Goal: Information Seeking & Learning: Learn about a topic

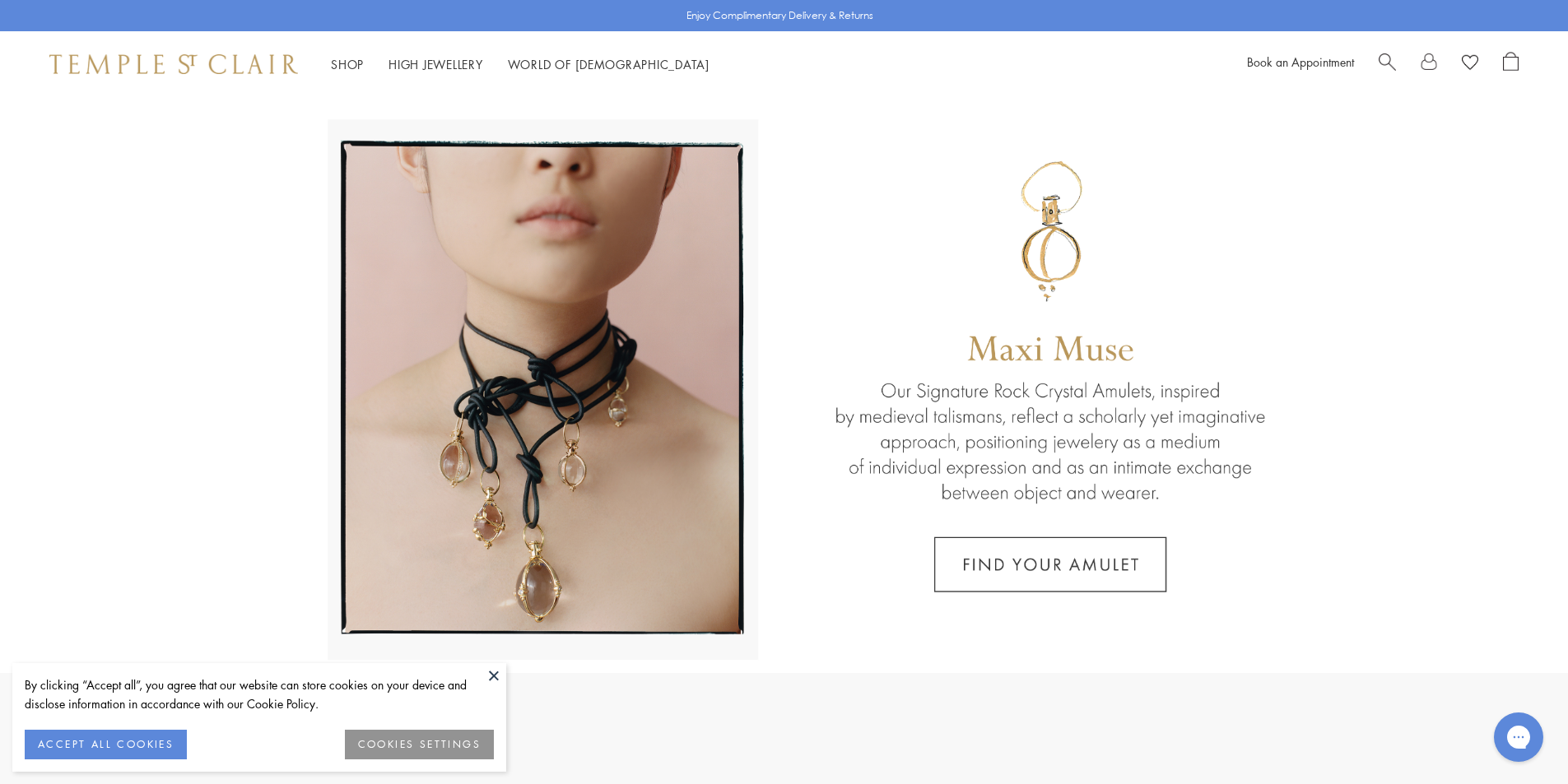
click at [123, 492] on link at bounding box center [784, 385] width 1568 height 576
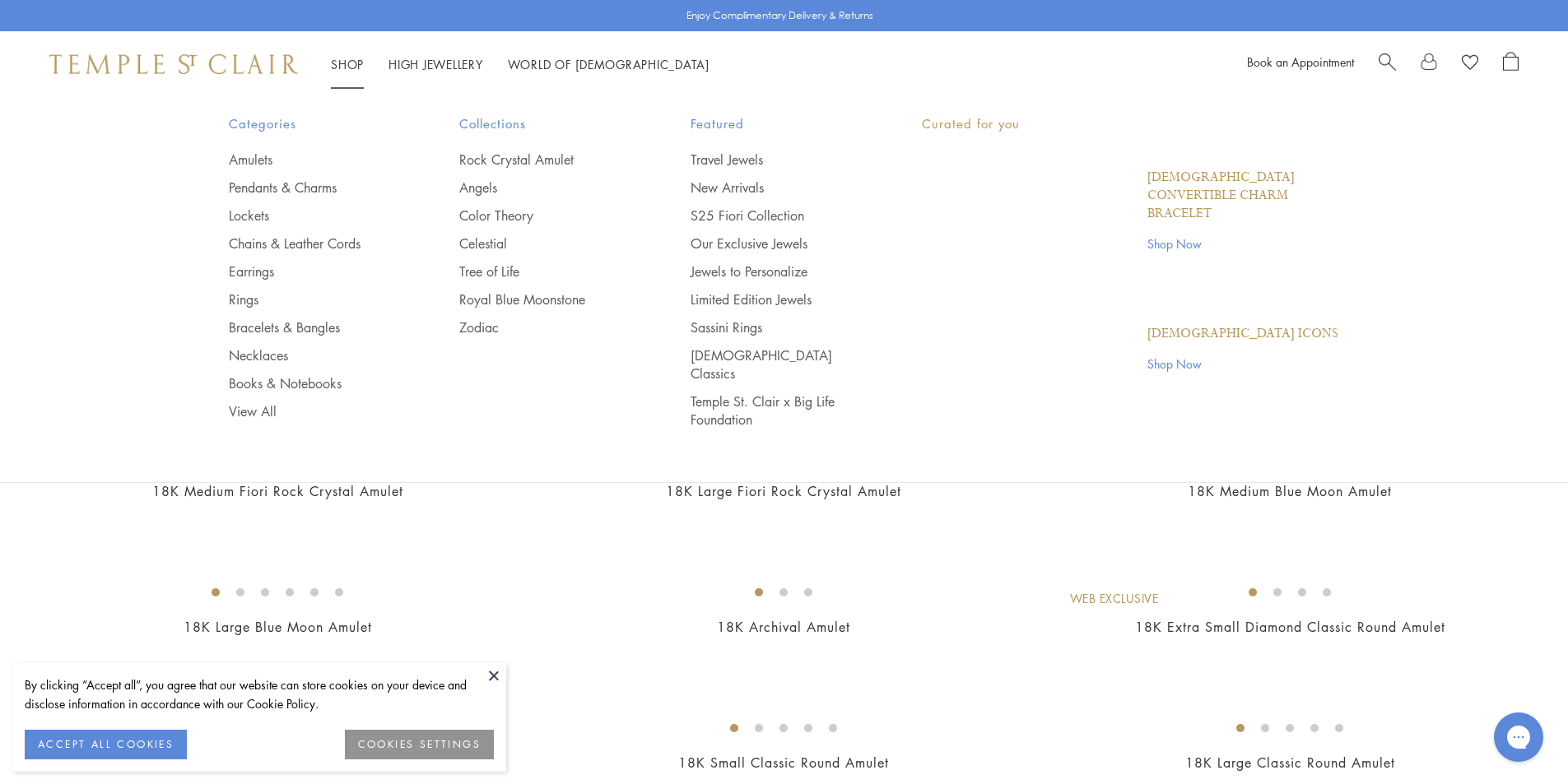
click at [346, 58] on link "Shop Shop" at bounding box center [347, 64] width 33 height 17
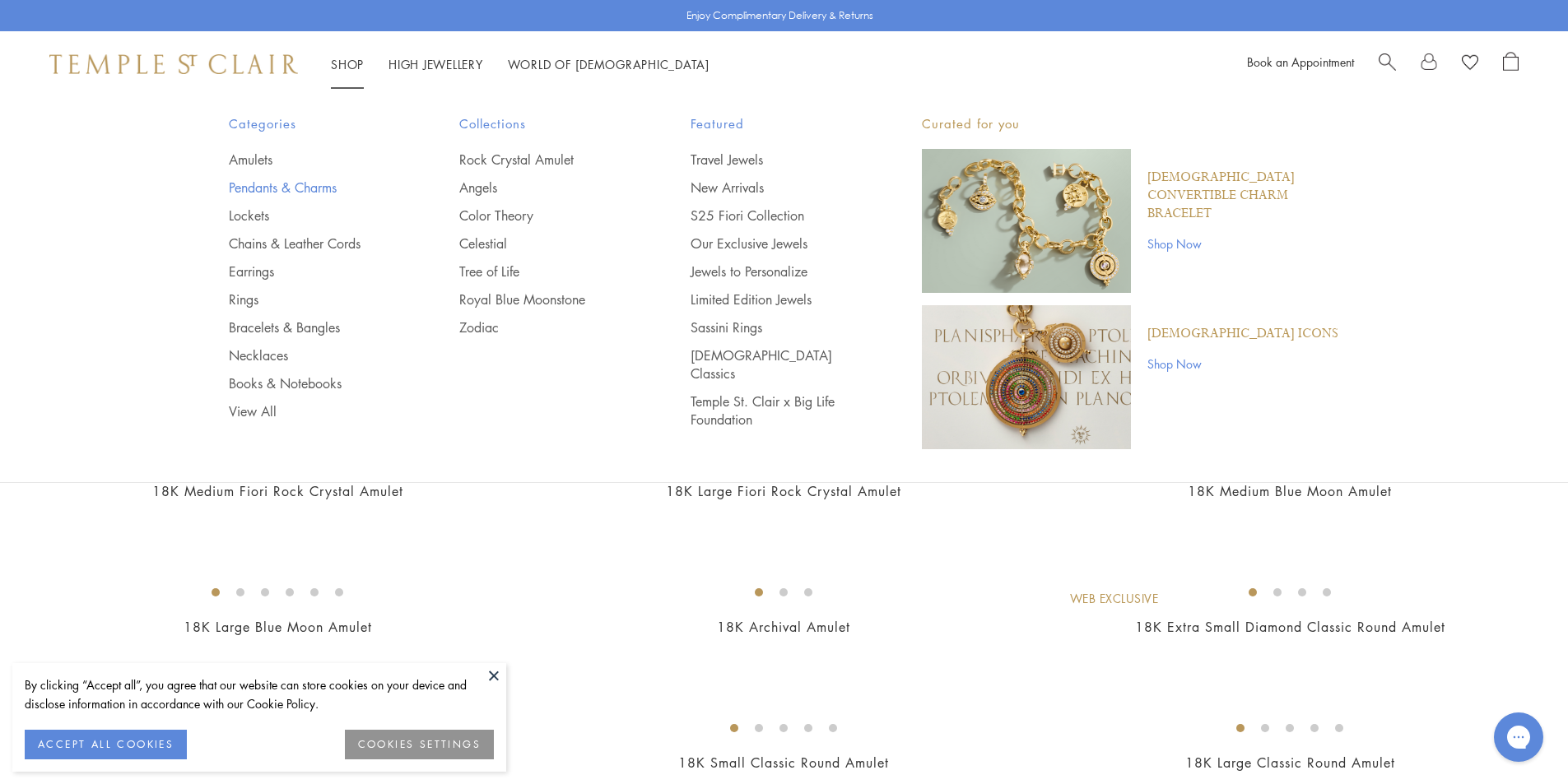
click at [258, 186] on link "Pendants & Charms" at bounding box center [311, 187] width 166 height 18
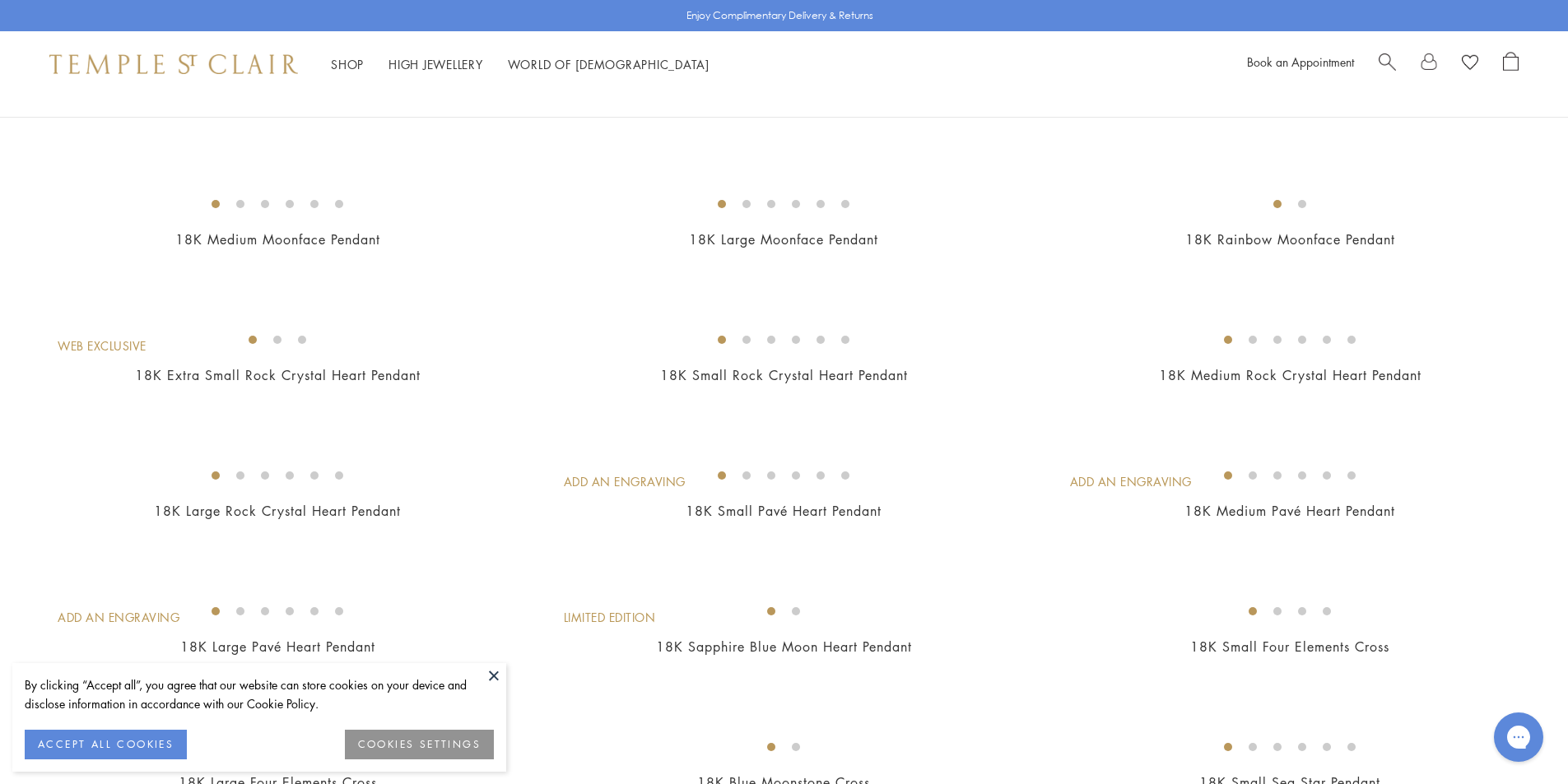
scroll to position [905, 0]
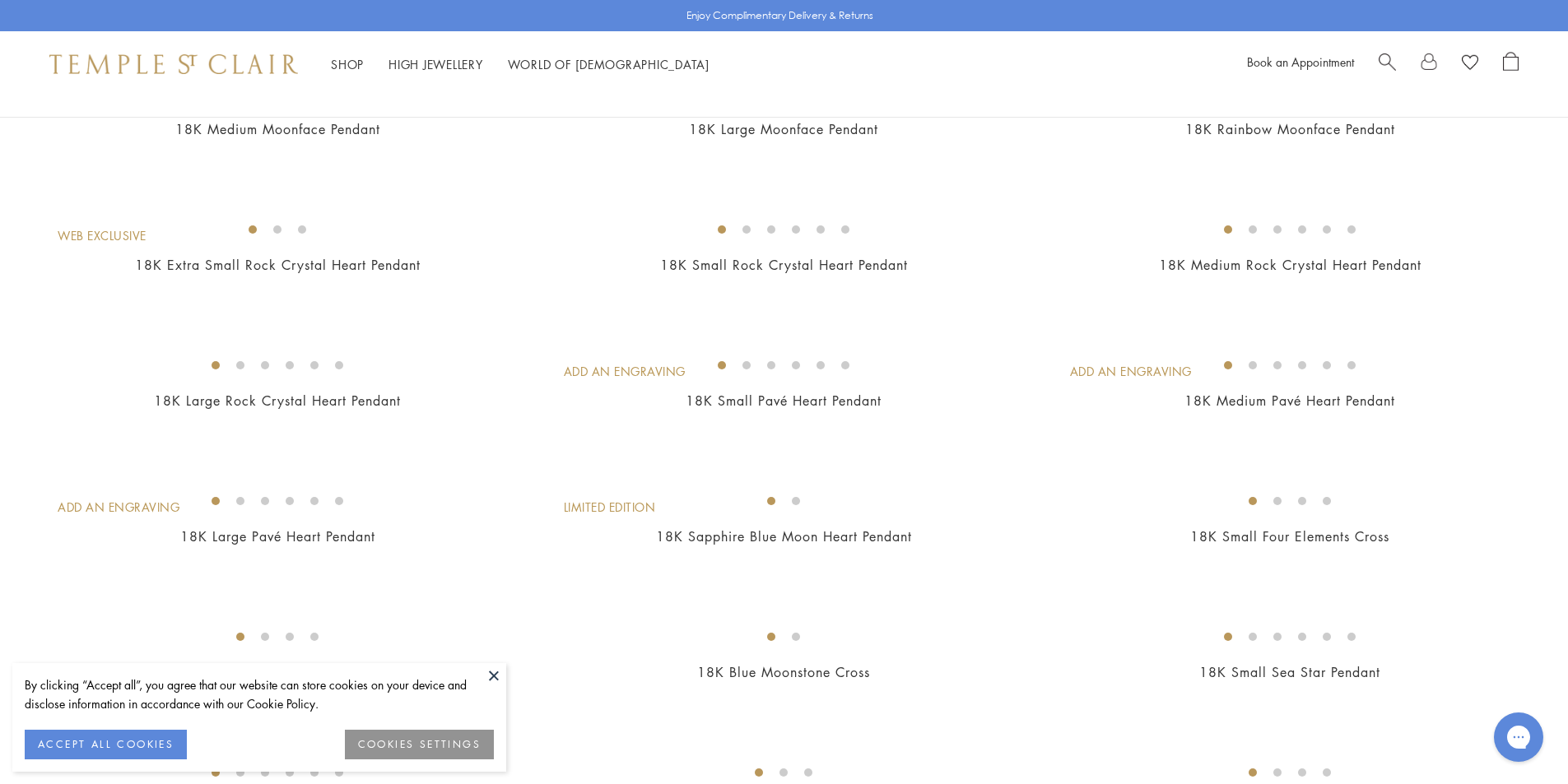
click at [0, 0] on img at bounding box center [0, 0] width 0 height 0
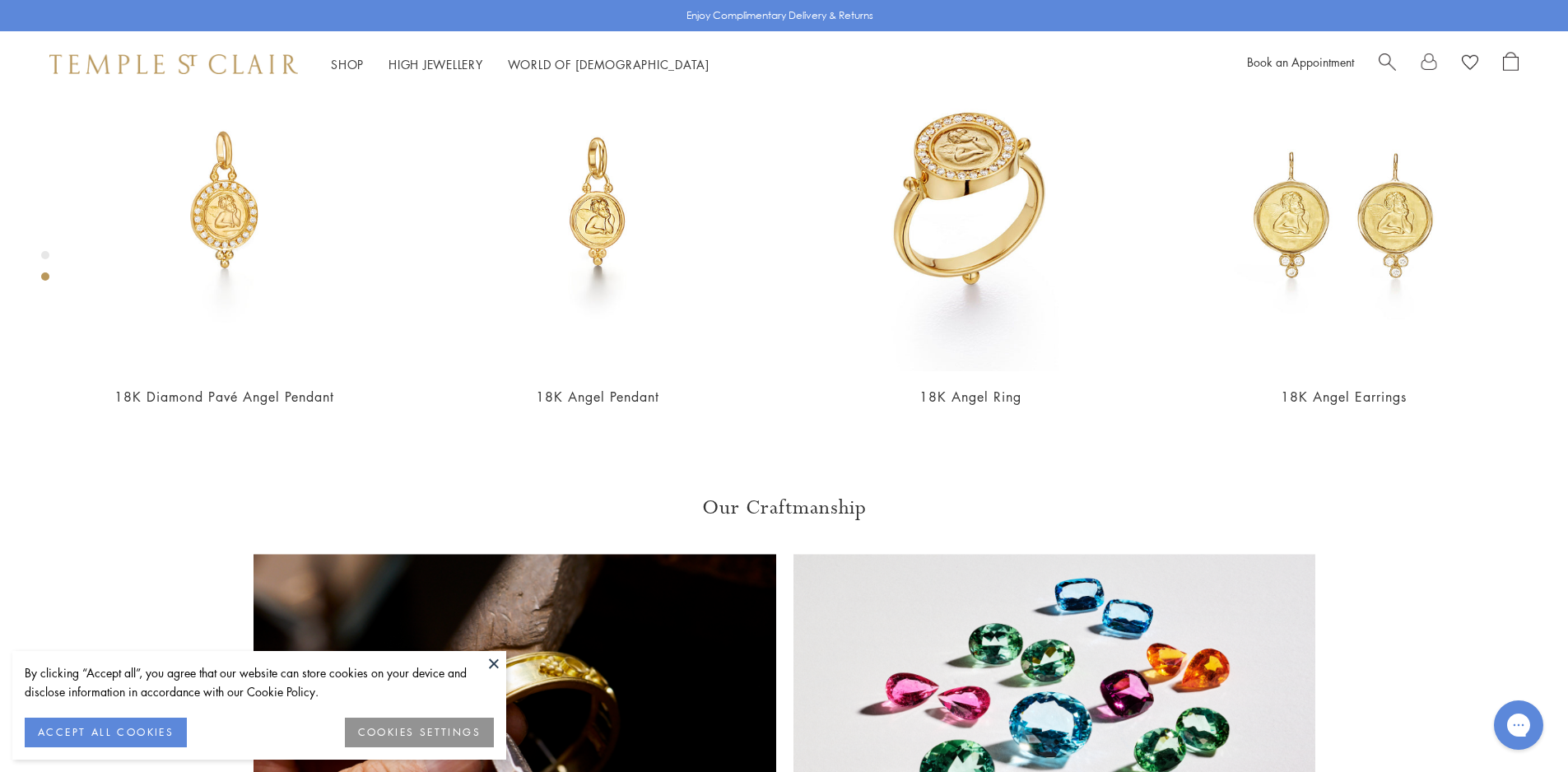
scroll to position [832, 0]
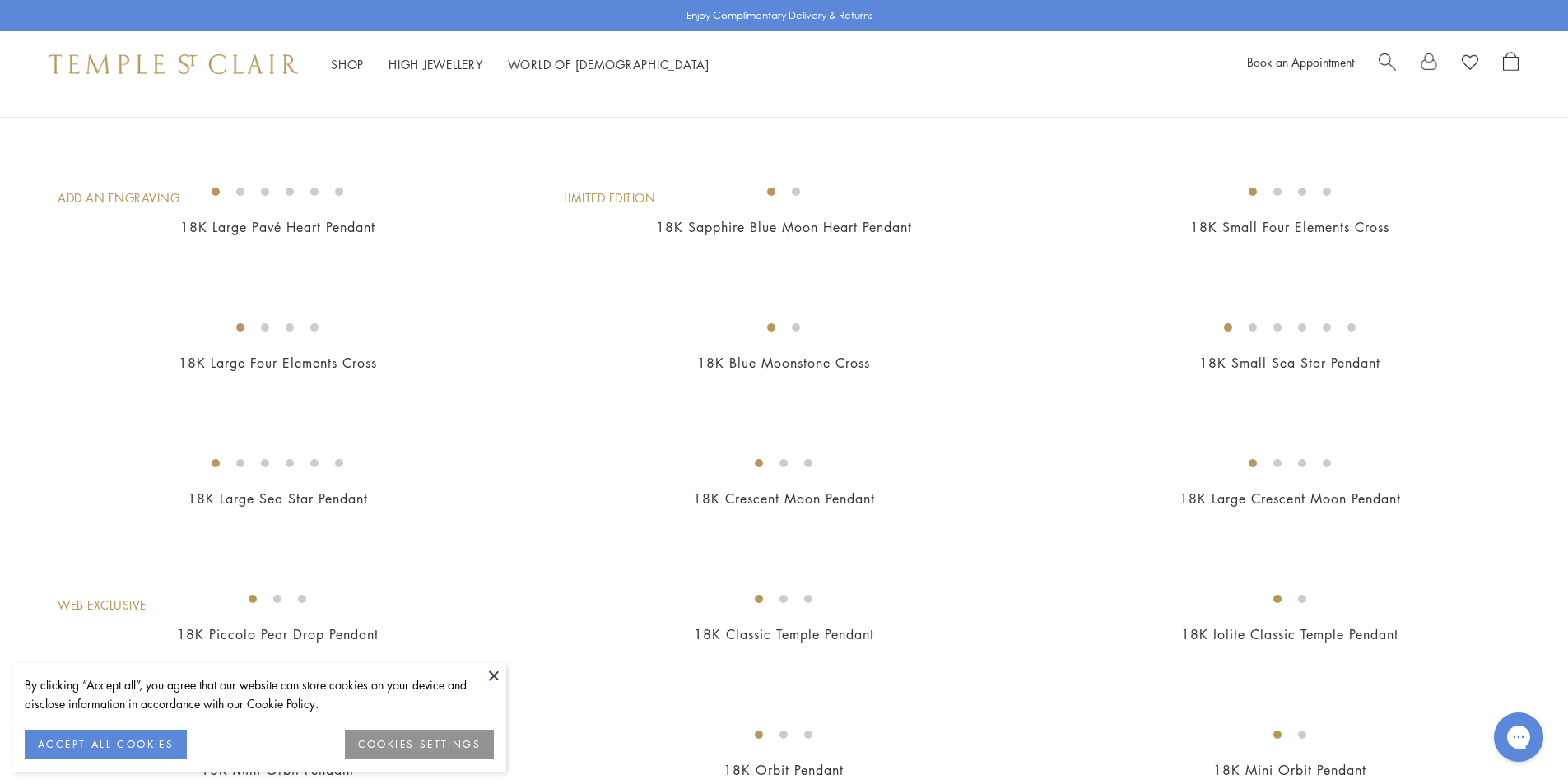
scroll to position [1317, 0]
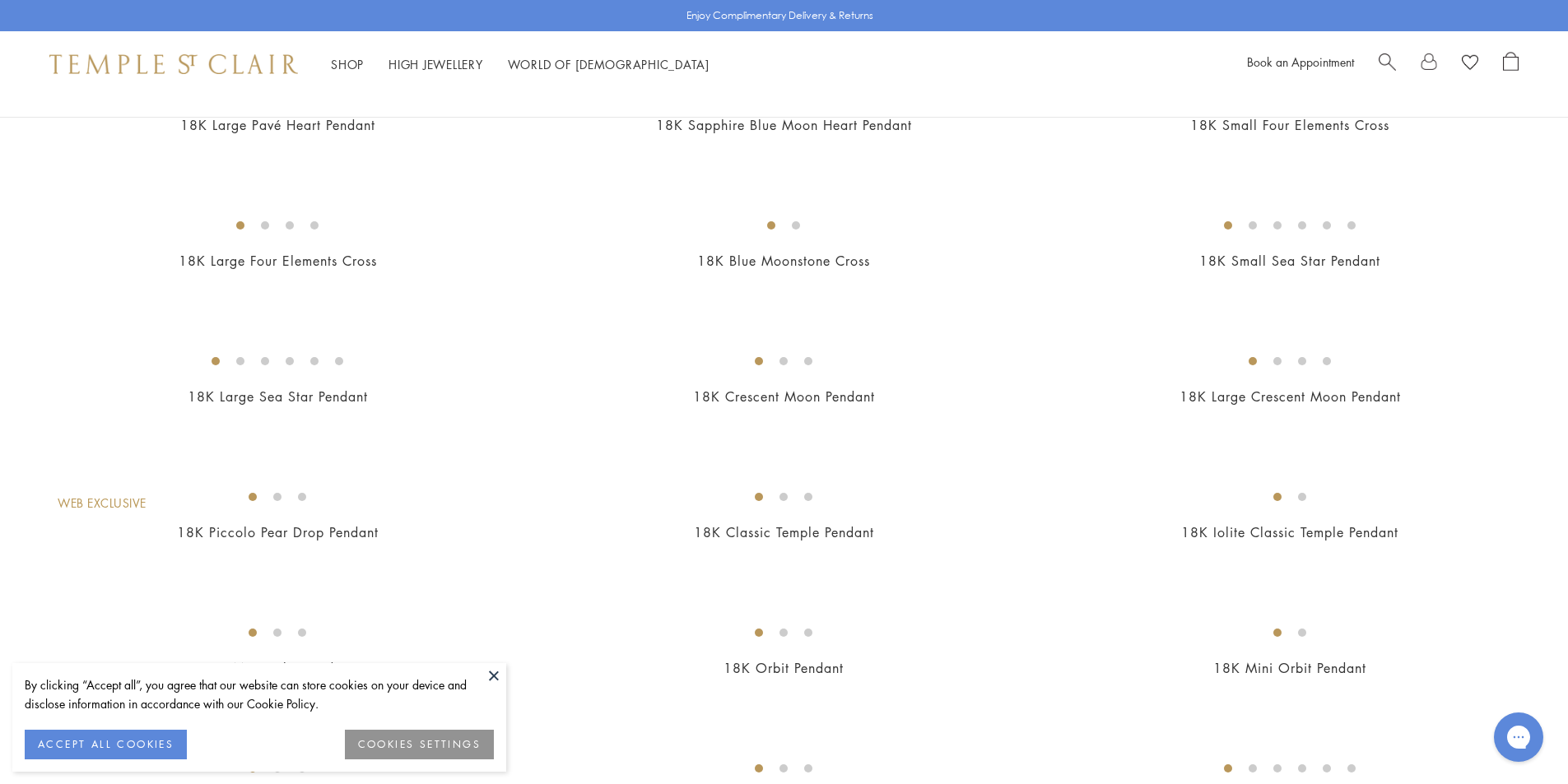
click at [0, 0] on img at bounding box center [0, 0] width 0 height 0
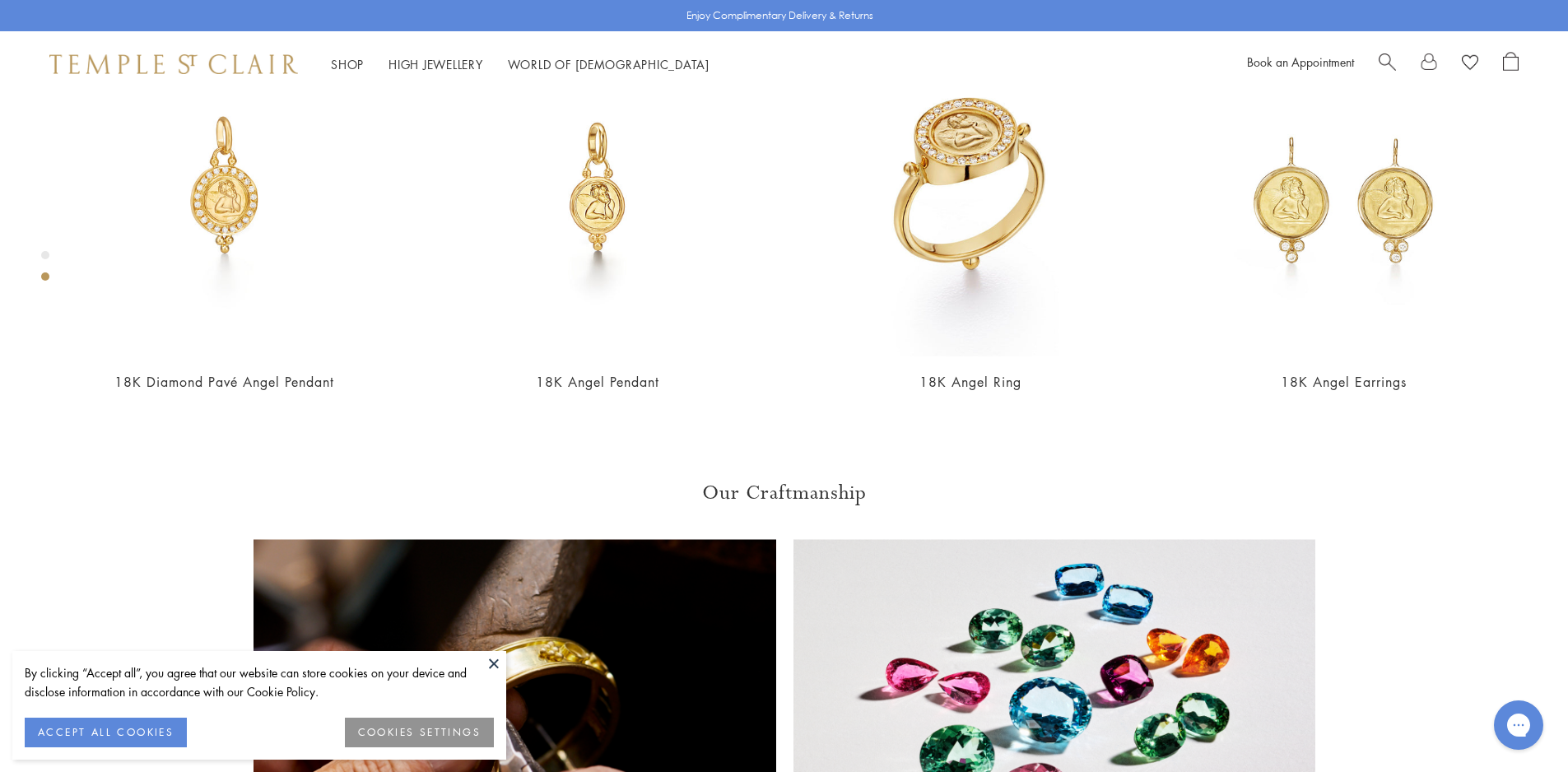
scroll to position [997, 0]
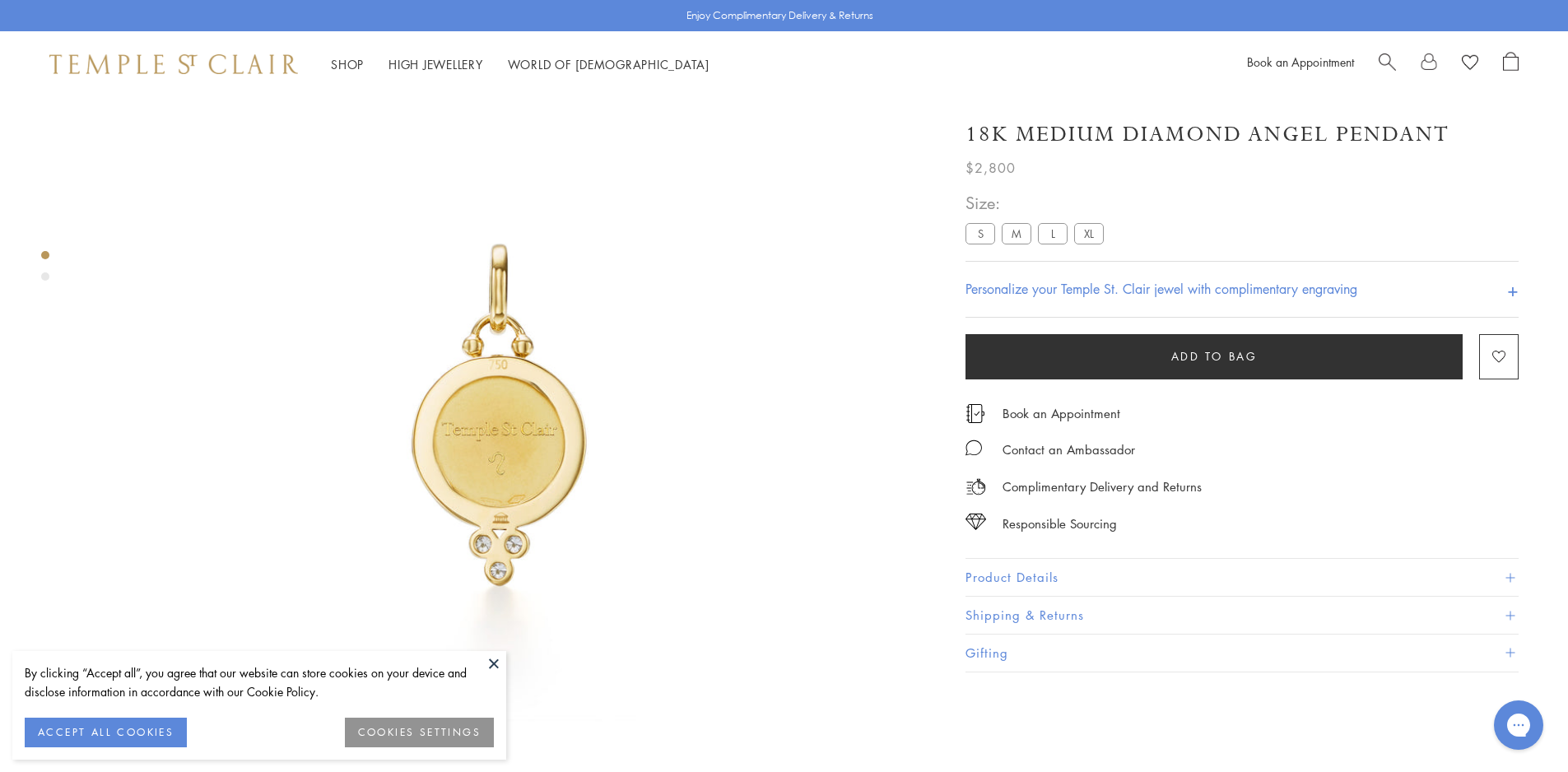
scroll to position [97, 0]
click at [1068, 580] on button "Product Details" at bounding box center [1242, 577] width 553 height 37
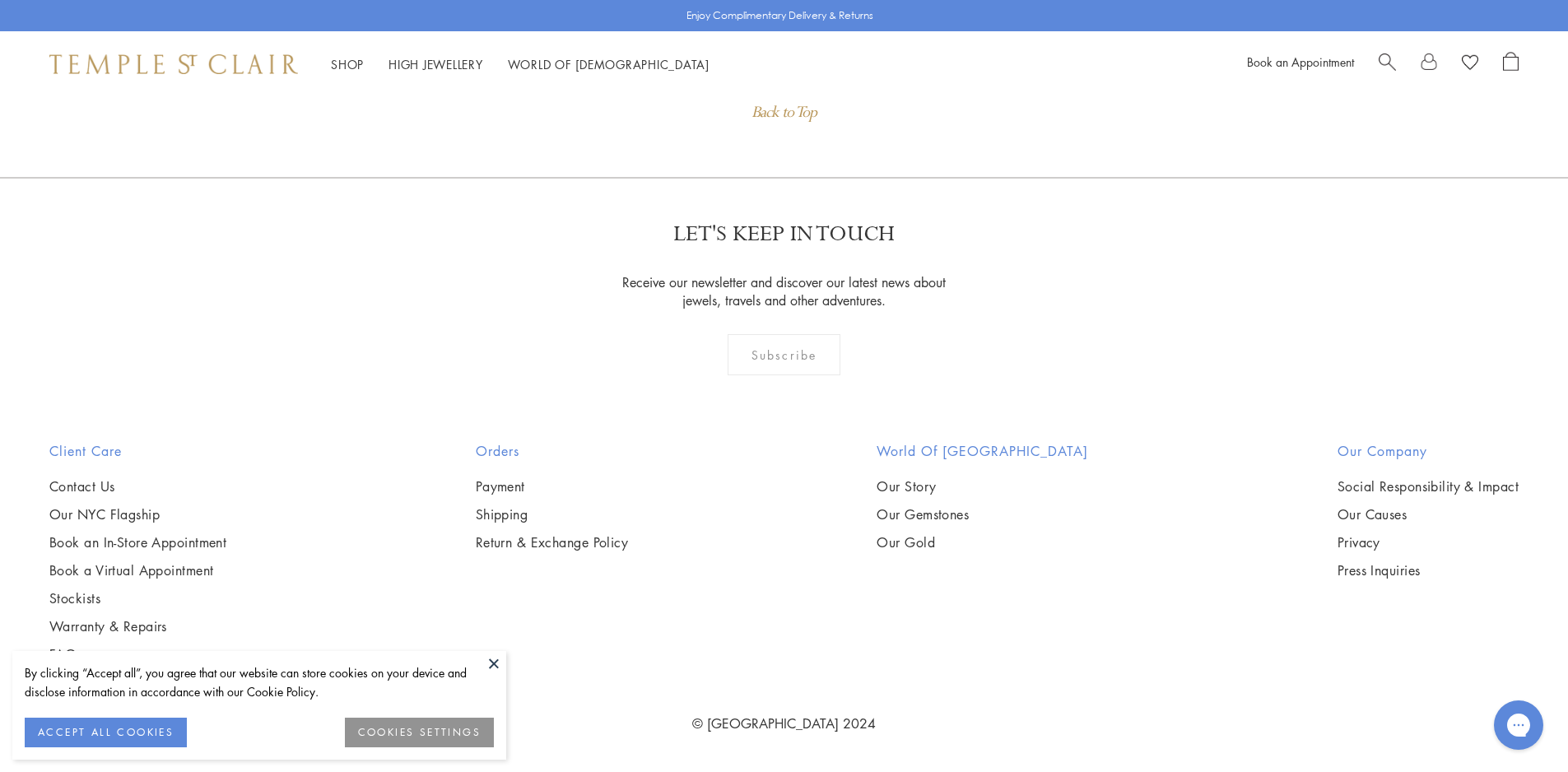
scroll to position [1564, 0]
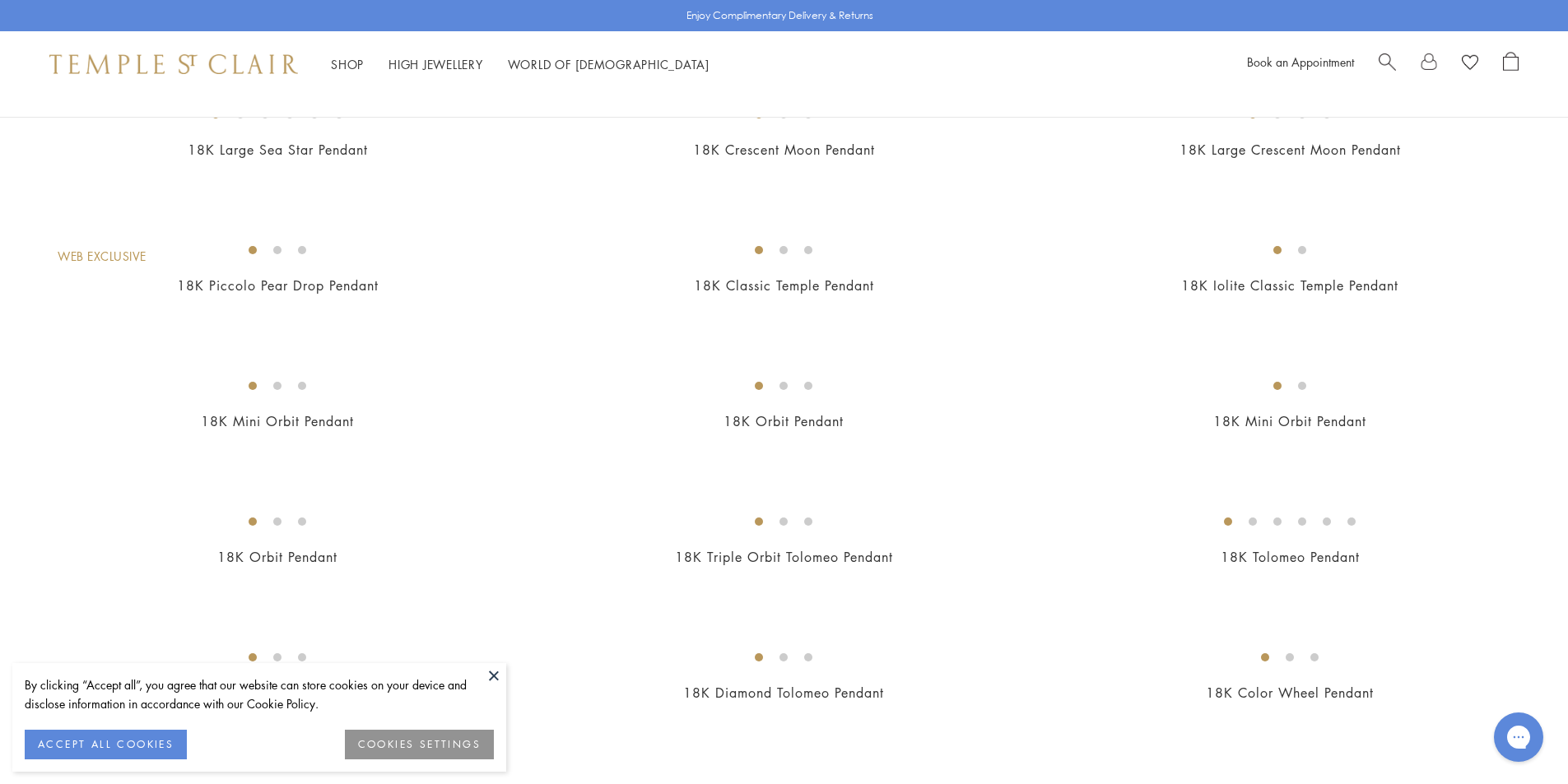
click at [0, 0] on img at bounding box center [0, 0] width 0 height 0
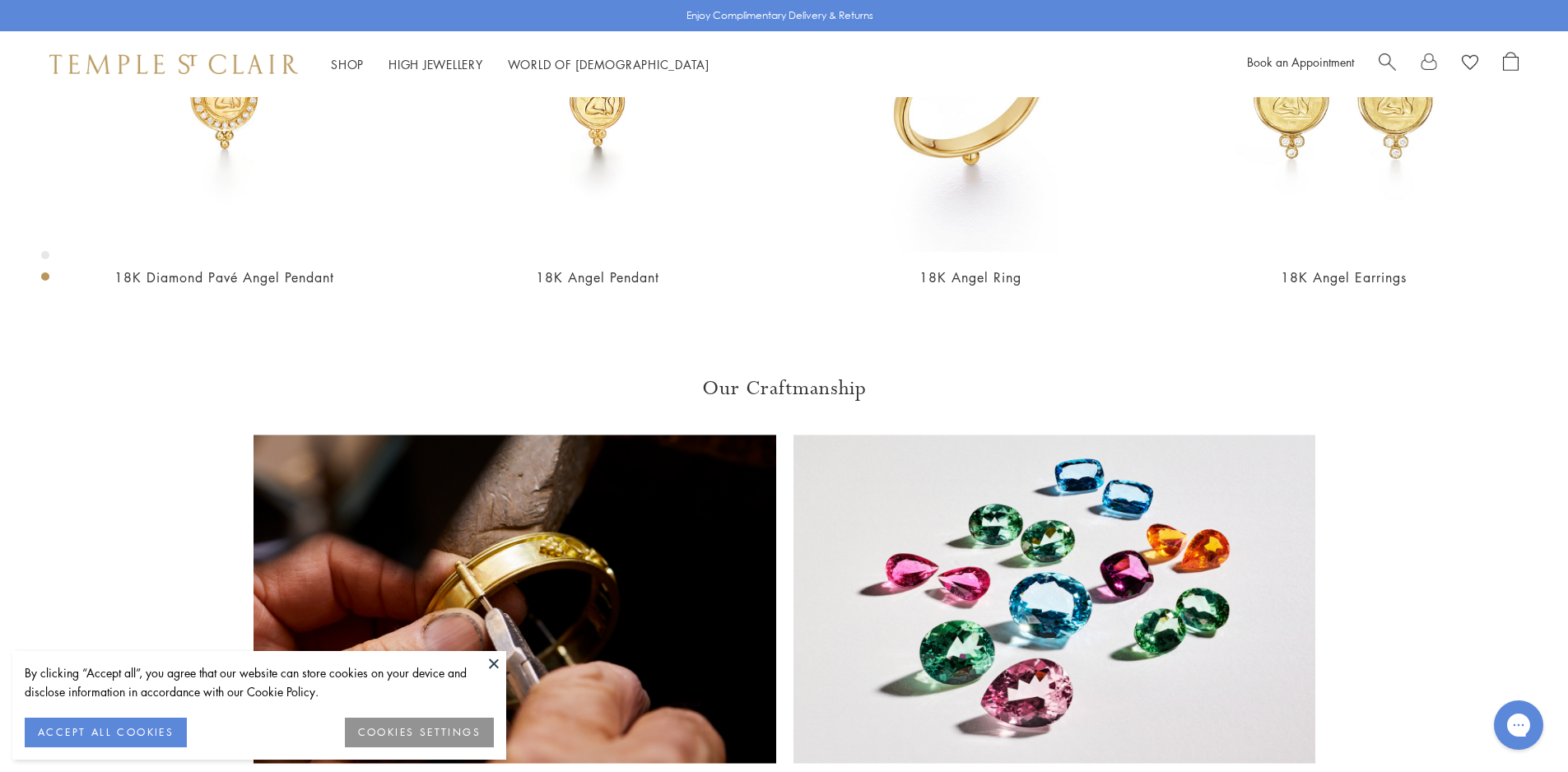
scroll to position [1167, 0]
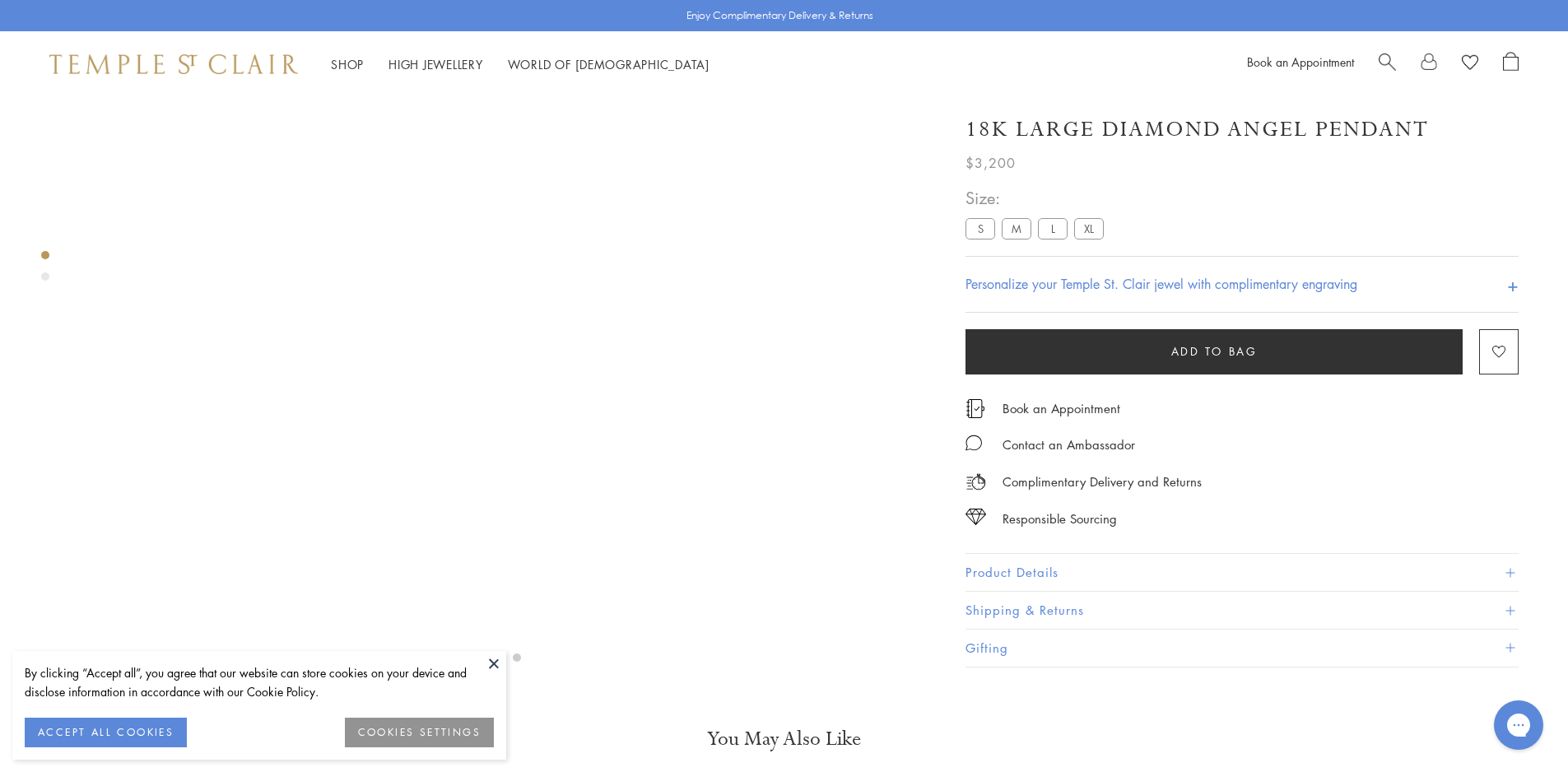
scroll to position [97, 0]
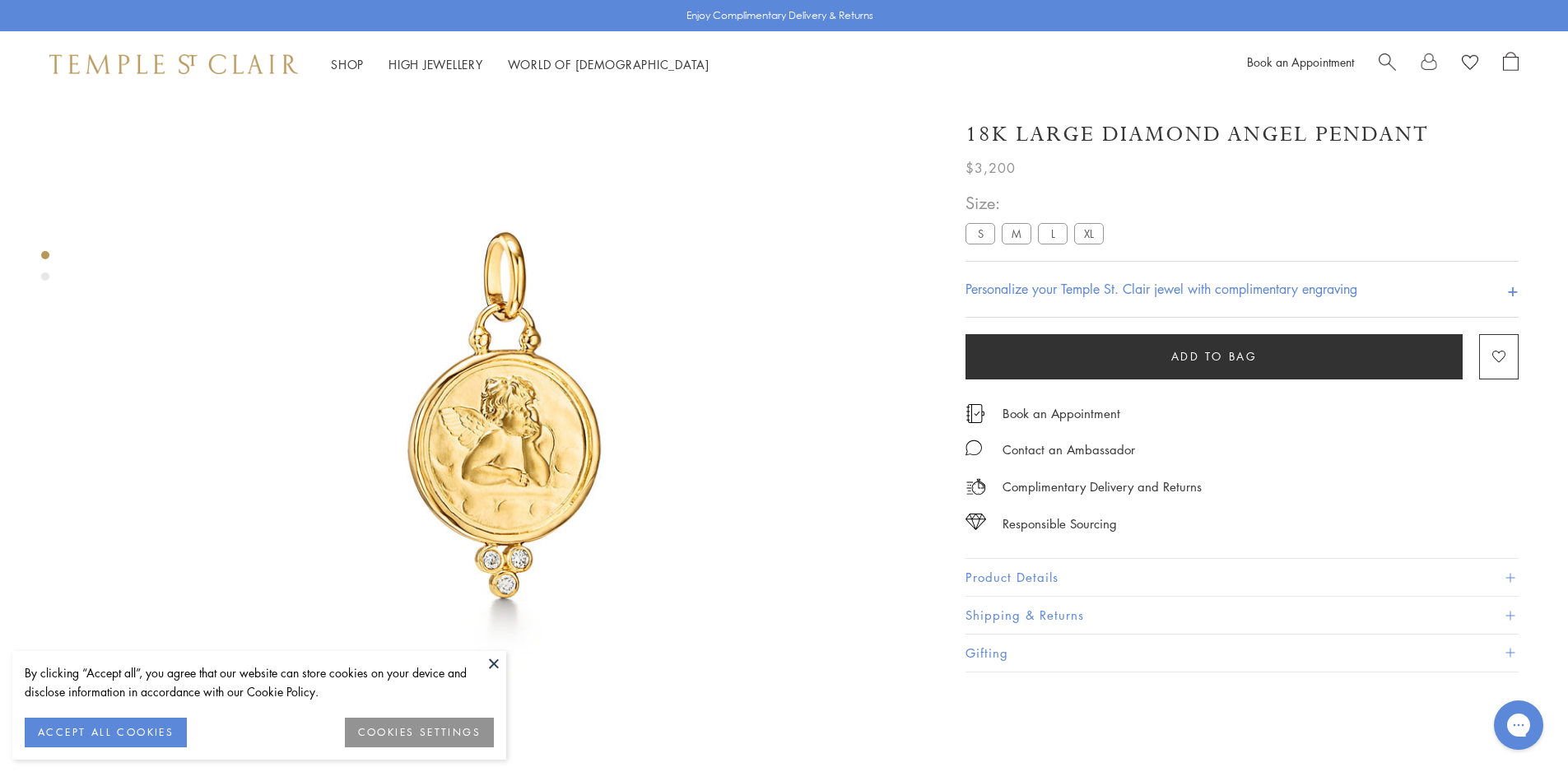
click at [1016, 234] on label "M" at bounding box center [1016, 234] width 30 height 21
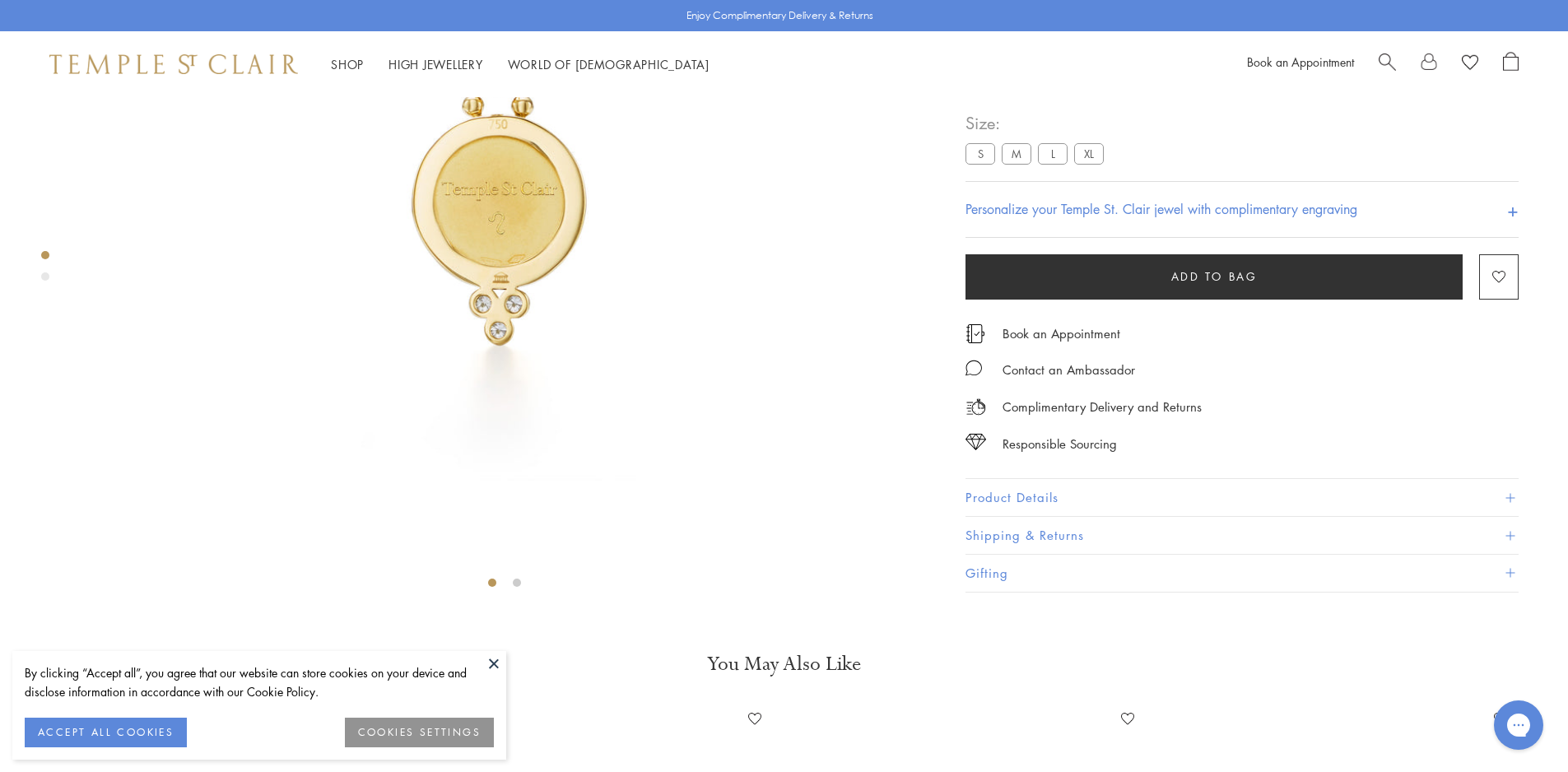
scroll to position [591, 0]
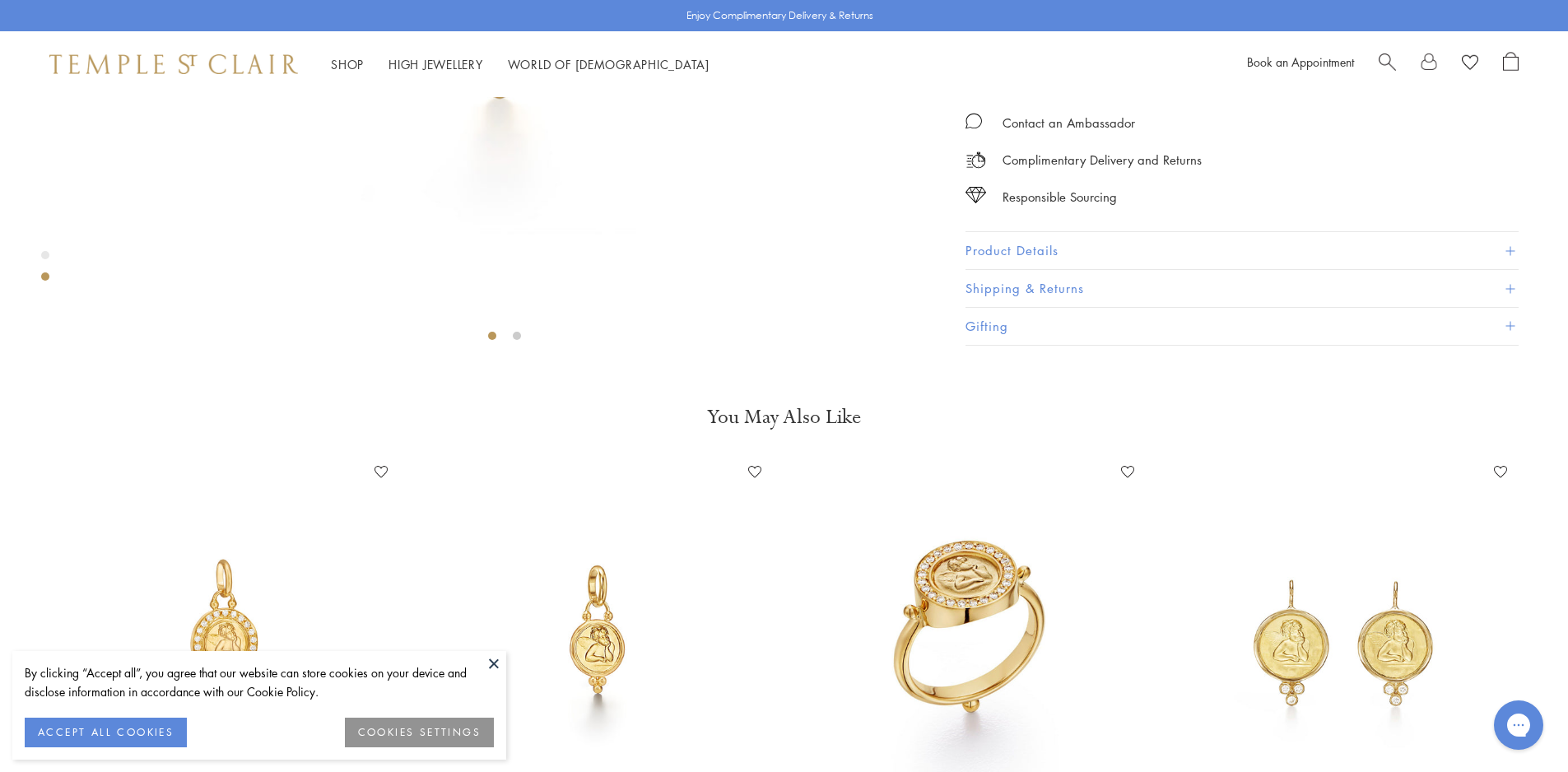
click at [1063, 270] on button "Product Details" at bounding box center [1242, 251] width 553 height 37
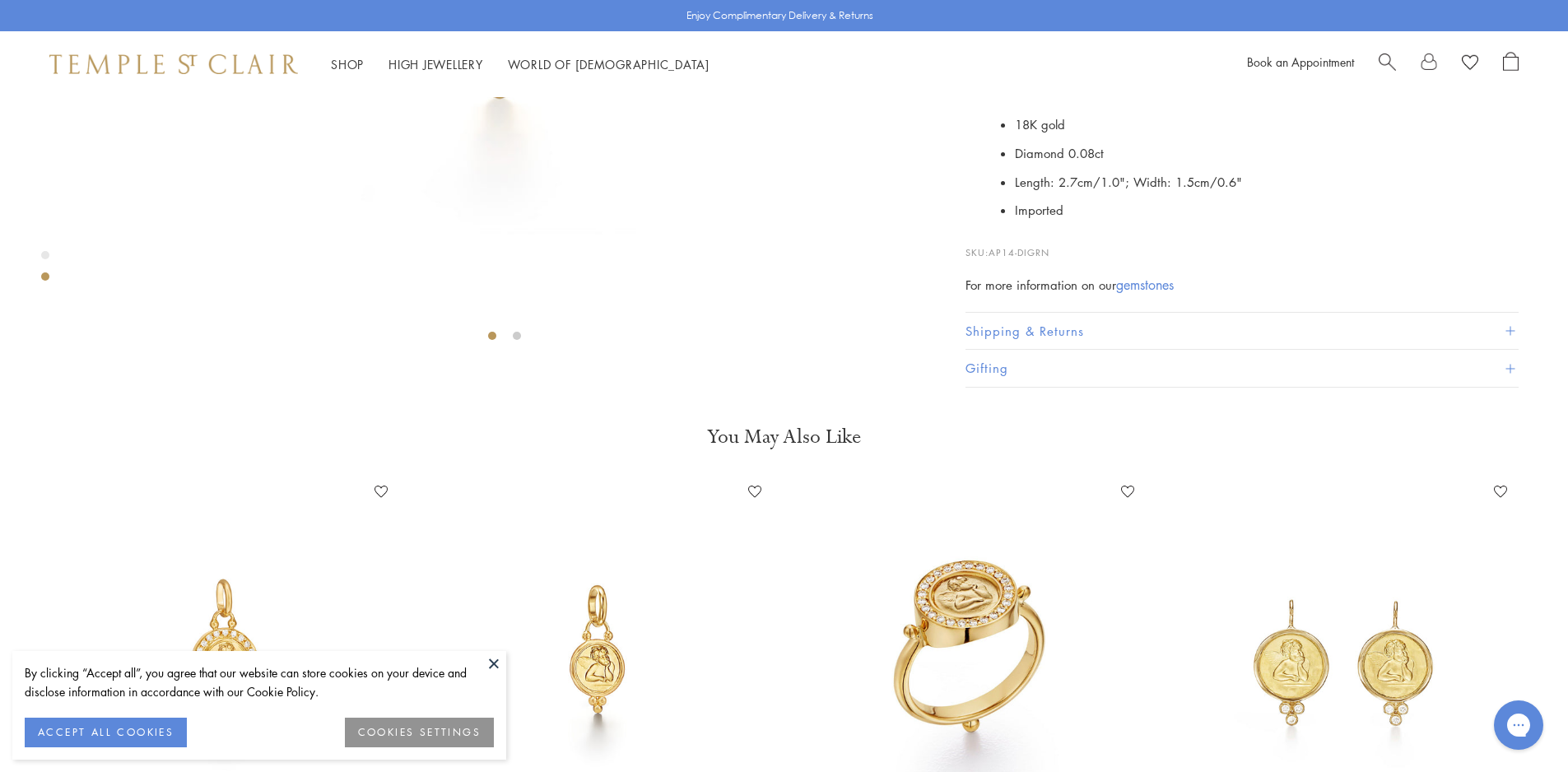
scroll to position [838, 0]
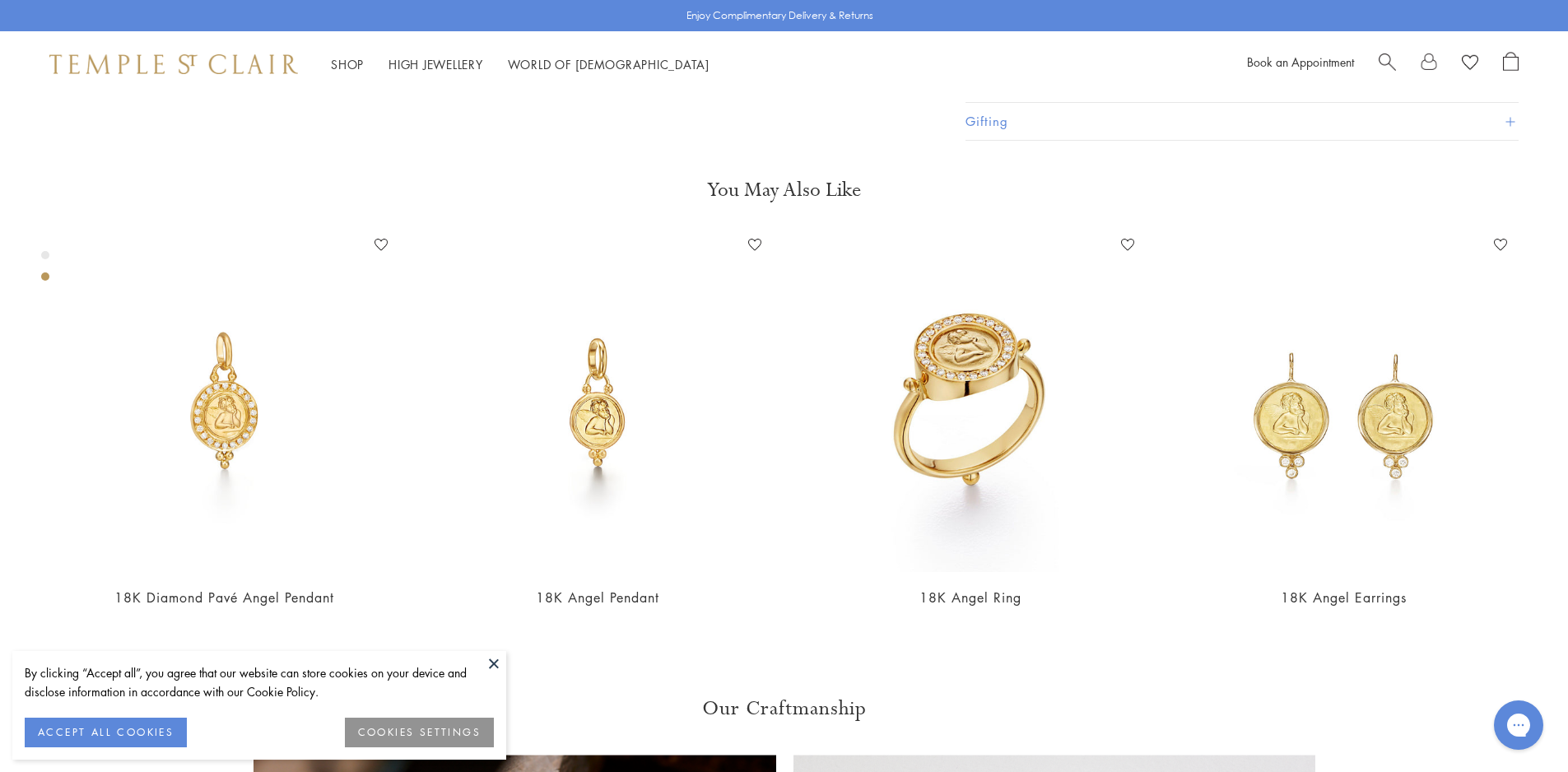
drag, startPoint x: 1065, startPoint y: 648, endPoint x: 991, endPoint y: 650, distance: 74.0
copy span "AP14-DIGRN"
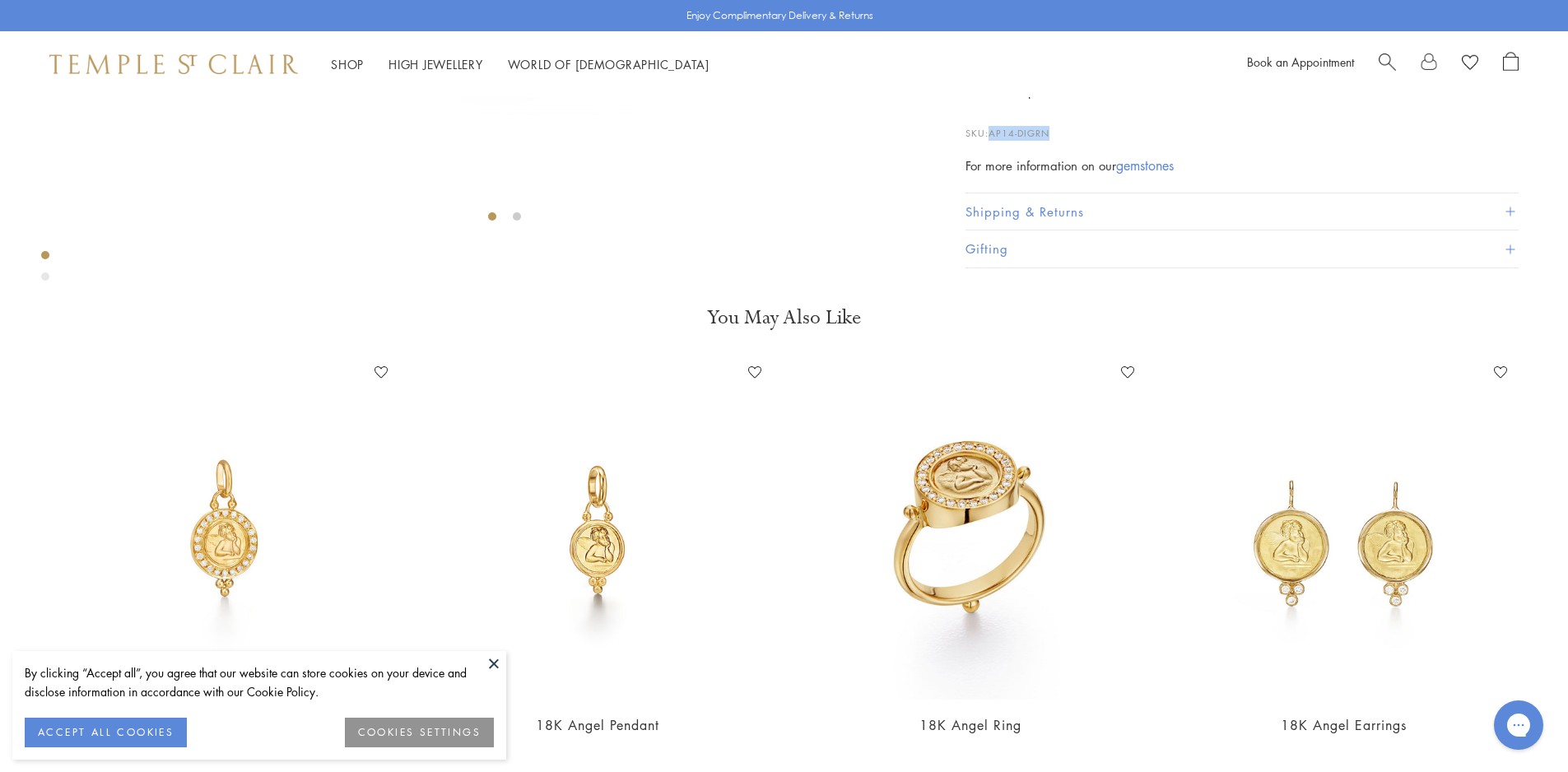
scroll to position [427, 0]
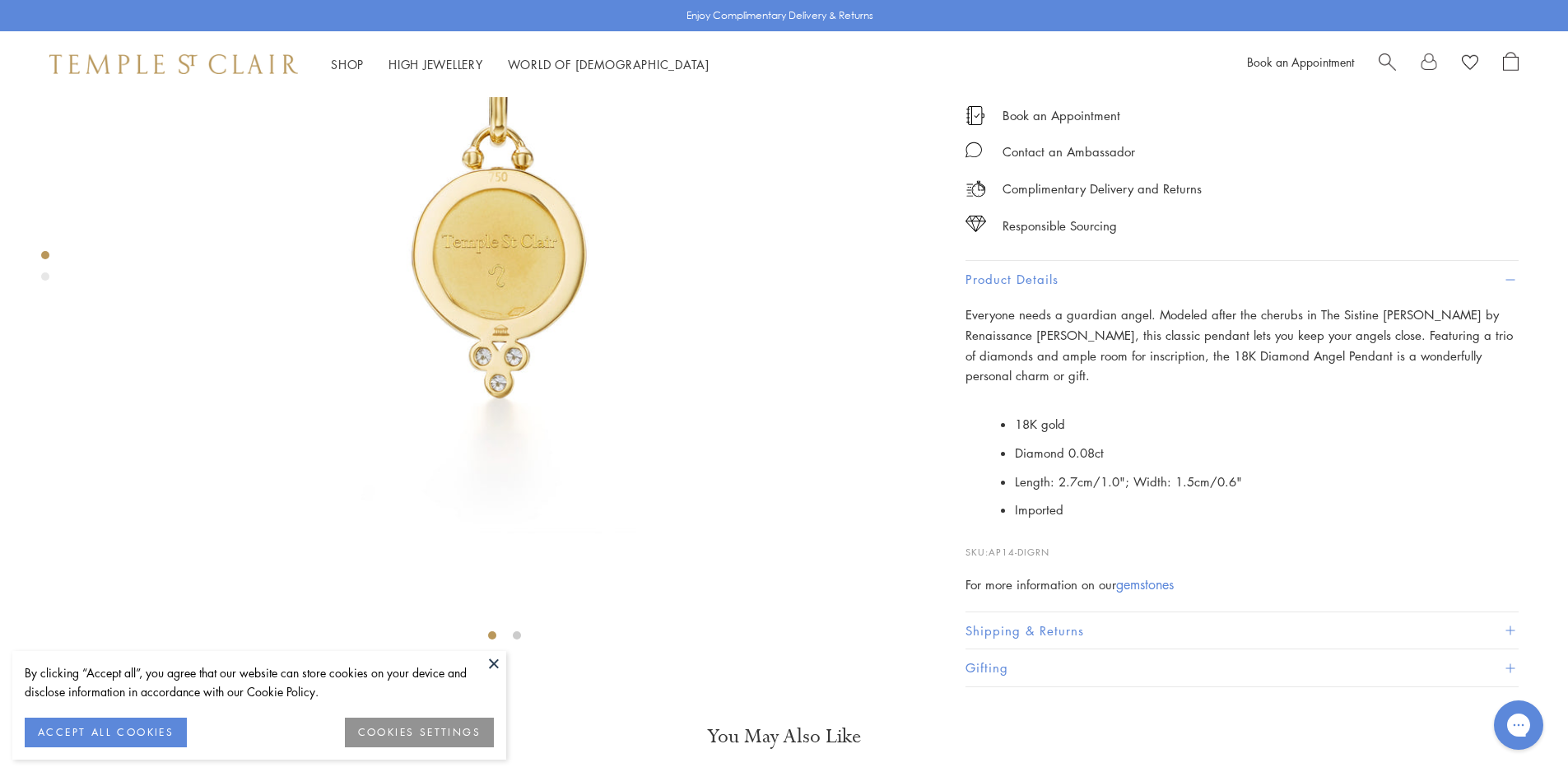
scroll to position [0, 0]
